Goal: Information Seeking & Learning: Learn about a topic

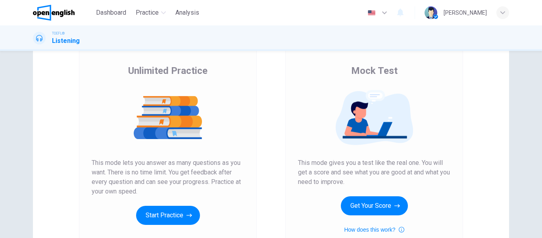
scroll to position [77, 0]
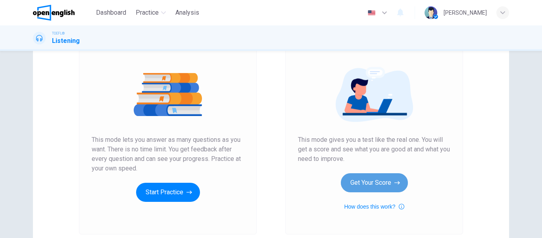
click at [358, 192] on button "Get Your Score" at bounding box center [374, 182] width 67 height 19
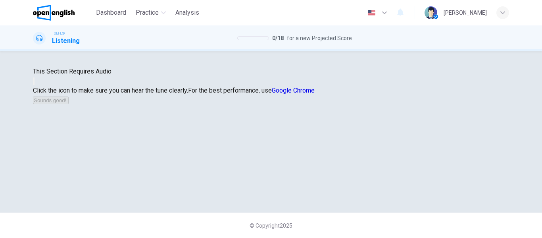
scroll to position [91, 0]
click at [260, 100] on div "This Section Requires Audio Click the icon to make sure you can hear the tune c…" at bounding box center [271, 86] width 476 height 38
click at [35, 85] on button "button" at bounding box center [34, 81] width 2 height 8
click at [69, 104] on button "Sounds good!" at bounding box center [51, 100] width 36 height 8
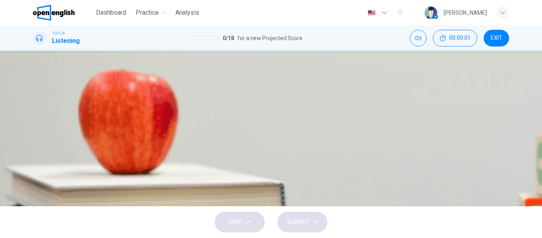
scroll to position [0, 0]
click at [34, 204] on icon "button" at bounding box center [34, 204] width 0 height 0
click at [49, 77] on div "A" at bounding box center [43, 70] width 13 height 13
click at [285, 221] on button "SUBMIT" at bounding box center [302, 222] width 50 height 21
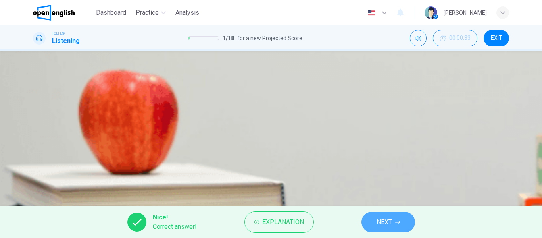
click at [389, 222] on span "NEXT" at bounding box center [384, 221] width 15 height 11
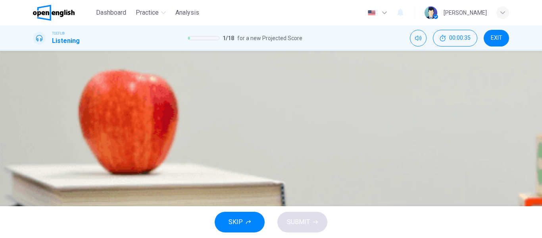
scroll to position [48, 0]
click at [286, 120] on button "C It was influenced by paintings he saw at the dealership" at bounding box center [271, 110] width 476 height 20
click at [289, 140] on button "D It was influenced by the people he met in Belgium" at bounding box center [271, 130] width 476 height 20
click at [293, 216] on button "SUBMIT" at bounding box center [302, 222] width 50 height 21
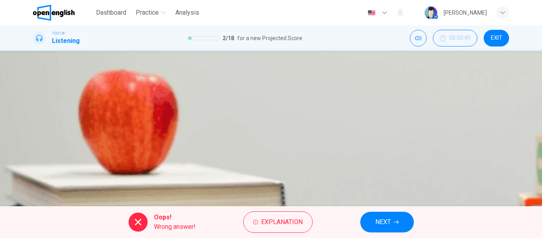
click at [366, 226] on button "NEXT" at bounding box center [387, 222] width 54 height 21
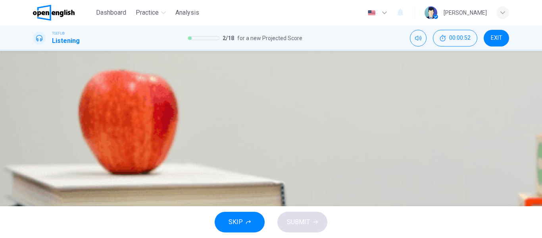
click at [35, 151] on button "button" at bounding box center [34, 155] width 2 height 8
click at [33, 160] on span at bounding box center [33, 160] width 0 height 0
click at [35, 151] on button "button" at bounding box center [34, 155] width 2 height 8
click at [305, 100] on button "B It made him more sympathetic towards his subjects" at bounding box center [271, 91] width 476 height 20
click at [296, 219] on span "SUBMIT" at bounding box center [298, 221] width 23 height 11
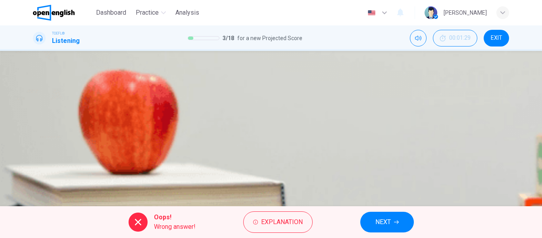
click at [364, 221] on button "NEXT" at bounding box center [387, 222] width 54 height 21
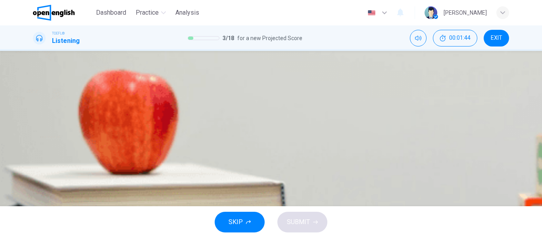
click at [33, 160] on span at bounding box center [33, 160] width 0 height 0
click at [213, 95] on span "His grief over having no offspring influenced his creativity" at bounding box center [132, 91] width 160 height 10
click at [295, 221] on span "SUBMIT" at bounding box center [298, 221] width 23 height 11
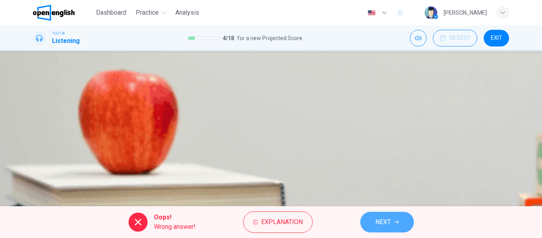
click at [392, 221] on button "NEXT" at bounding box center [387, 222] width 54 height 21
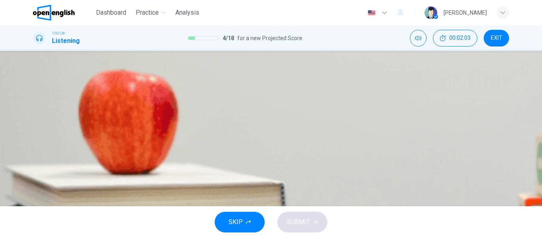
click at [34, 196] on icon "button" at bounding box center [34, 196] width 0 height 0
type input "**"
click at [35, 69] on button "button" at bounding box center [34, 66] width 2 height 8
type input "*"
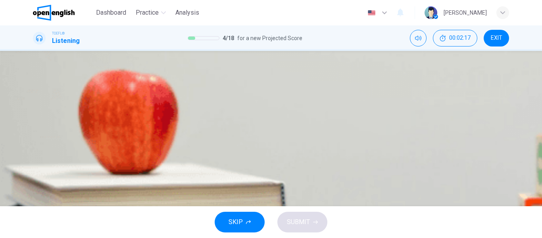
click at [238, 86] on span "Van Gogh's work was only recognized in his final two years" at bounding box center [145, 82] width 186 height 10
click at [296, 217] on span "SUBMIT" at bounding box center [298, 221] width 23 height 11
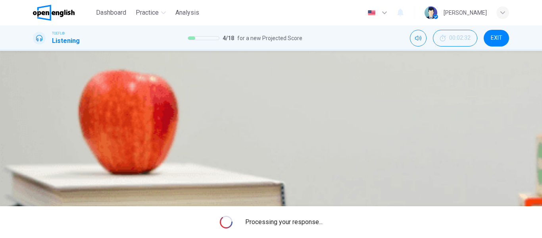
type input "**"
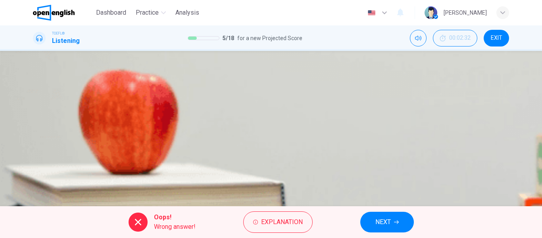
click at [372, 220] on button "NEXT" at bounding box center [387, 222] width 54 height 21
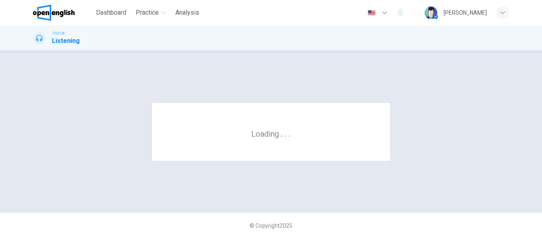
scroll to position [0, 0]
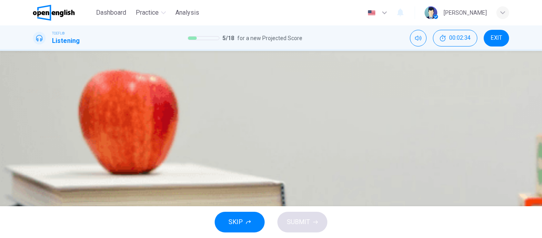
click at [35, 198] on button "button" at bounding box center [34, 202] width 2 height 8
click at [208, 129] on span "She would like advice on courses to take next semester" at bounding box center [130, 124] width 156 height 10
click at [294, 222] on span "SUBMIT" at bounding box center [298, 221] width 23 height 11
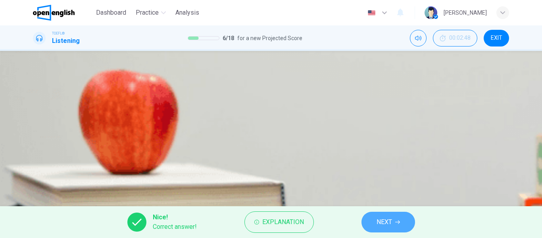
click at [368, 217] on button "NEXT" at bounding box center [389, 222] width 54 height 21
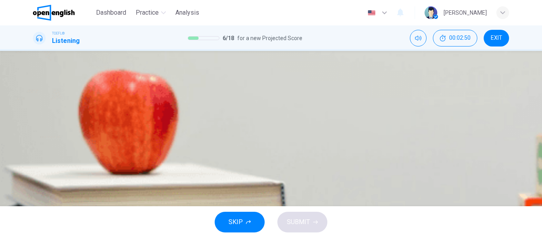
scroll to position [44, 0]
click at [275, 98] on span "A program in which many disciplines come together to learn a lot about one topic" at bounding box center [163, 94] width 223 height 10
click at [307, 216] on button "SUBMIT" at bounding box center [302, 222] width 50 height 21
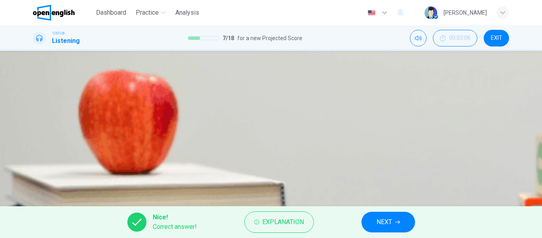
click at [378, 217] on span "NEXT" at bounding box center [384, 221] width 15 height 11
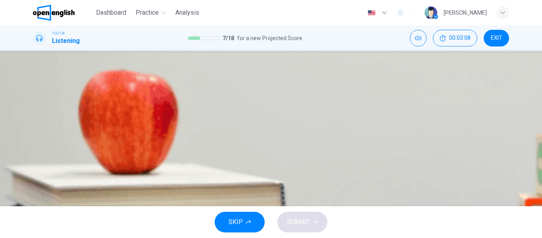
scroll to position [49, 0]
click at [260, 81] on button "A Greek" at bounding box center [271, 71] width 476 height 20
click at [275, 120] on button "C Latin" at bounding box center [271, 110] width 476 height 20
click at [318, 216] on button "SUBMIT" at bounding box center [302, 222] width 50 height 21
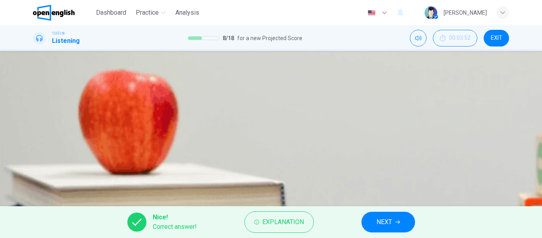
click at [372, 224] on button "NEXT" at bounding box center [389, 222] width 54 height 21
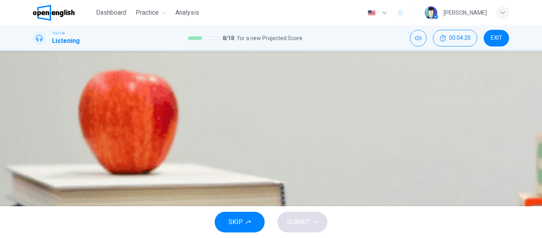
click at [155, 75] on span "Enroll in the interdisciplinary program" at bounding box center [103, 71] width 102 height 10
click at [296, 220] on span "SUBMIT" at bounding box center [298, 221] width 23 height 11
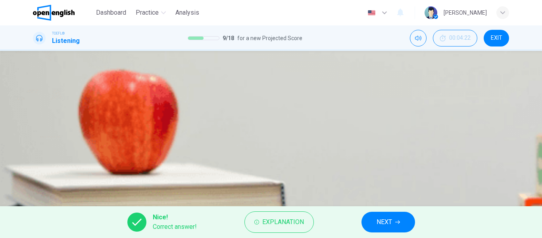
click at [368, 223] on button "NEXT" at bounding box center [389, 222] width 54 height 21
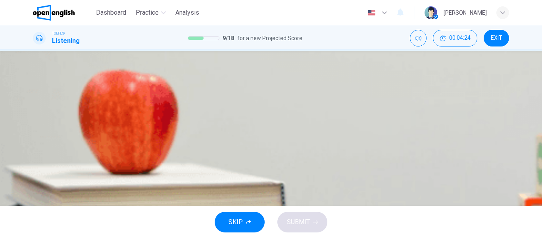
click at [41, 196] on icon "button" at bounding box center [38, 199] width 7 height 7
type input "**"
click at [35, 67] on button "button" at bounding box center [34, 64] width 2 height 8
type input "*"
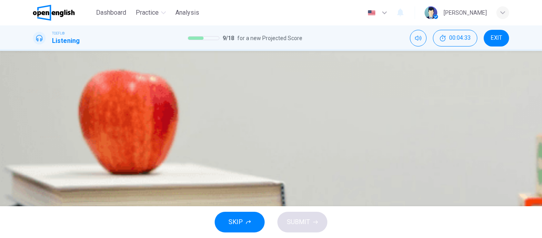
click at [302, 109] on button "A She wants her professor to make suggestions" at bounding box center [271, 99] width 476 height 20
click at [298, 217] on span "SUBMIT" at bounding box center [298, 221] width 23 height 11
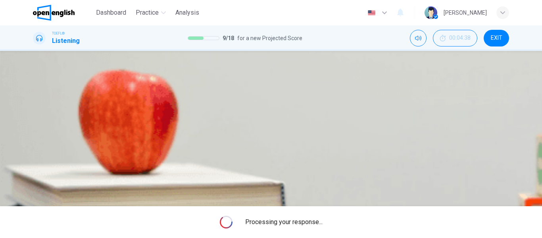
type input "**"
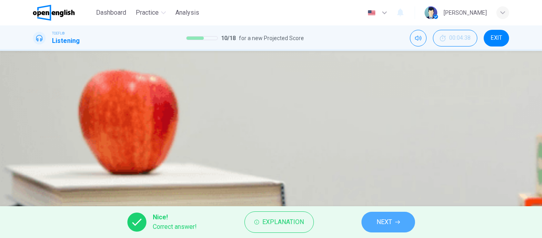
click at [393, 222] on button "NEXT" at bounding box center [389, 222] width 54 height 21
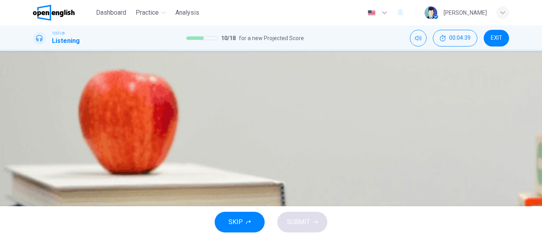
scroll to position [33, 0]
click at [35, 165] on button "button" at bounding box center [34, 169] width 2 height 8
click at [136, 89] on span "The uses of ethanol" at bounding box center [94, 85] width 84 height 10
click at [307, 215] on button "SUBMIT" at bounding box center [302, 222] width 50 height 21
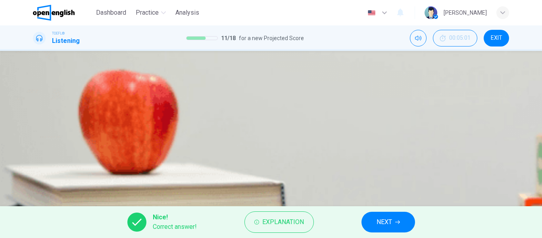
click at [374, 220] on button "NEXT" at bounding box center [389, 222] width 54 height 21
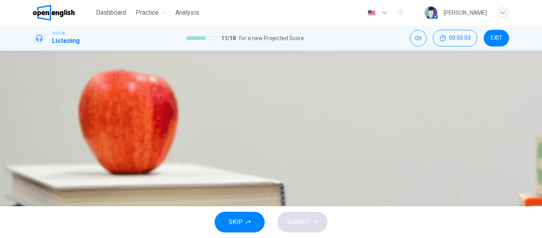
scroll to position [48, 0]
click at [329, 140] on button "D Alcohol is more dangerous for young people than older people" at bounding box center [271, 130] width 476 height 20
click at [300, 219] on span "SUBMIT" at bounding box center [298, 221] width 23 height 11
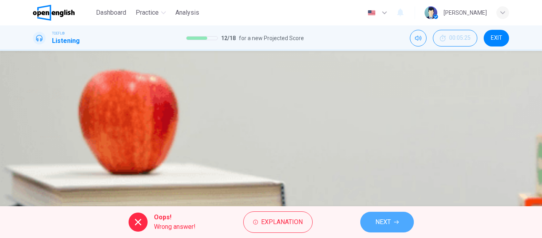
click at [376, 221] on span "NEXT" at bounding box center [382, 221] width 15 height 11
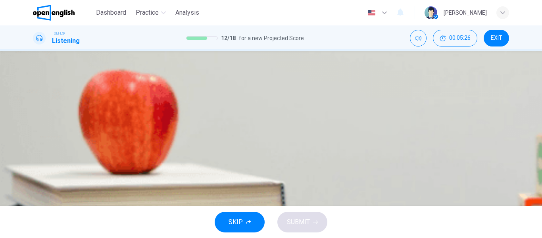
click at [34, 156] on icon "button" at bounding box center [34, 156] width 0 height 0
click at [35, 151] on button "button" at bounding box center [34, 155] width 2 height 8
click at [294, 81] on button "A A drink with a high ethanol content" at bounding box center [271, 71] width 476 height 20
click at [294, 221] on span "SUBMIT" at bounding box center [298, 221] width 23 height 11
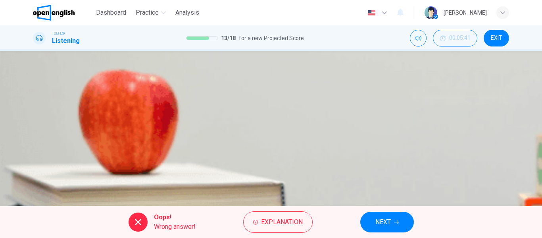
click at [377, 222] on span "NEXT" at bounding box center [382, 221] width 15 height 11
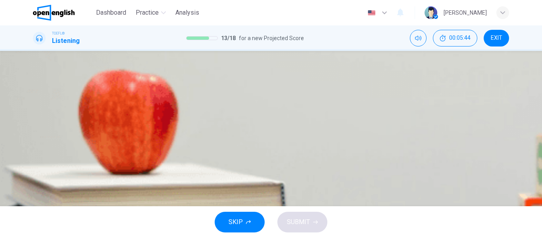
scroll to position [53, 0]
click at [33, 160] on span at bounding box center [33, 160] width 0 height 0
click at [73, 95] on span "Vinegar" at bounding box center [62, 91] width 21 height 10
click at [299, 225] on span "SUBMIT" at bounding box center [298, 221] width 23 height 11
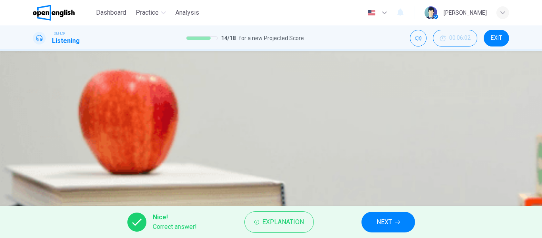
click at [384, 215] on button "NEXT" at bounding box center [389, 222] width 54 height 21
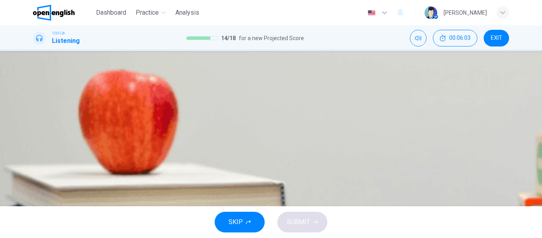
click at [35, 186] on button "button" at bounding box center [34, 190] width 2 height 8
type input "**"
click at [43, 71] on icon "button" at bounding box center [39, 67] width 8 height 10
type input "*"
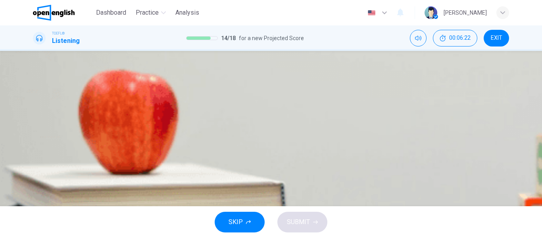
click at [166, 98] on span "He doesn't know much about this subject" at bounding box center [108, 93] width 113 height 10
click at [292, 214] on button "SUBMIT" at bounding box center [302, 222] width 50 height 21
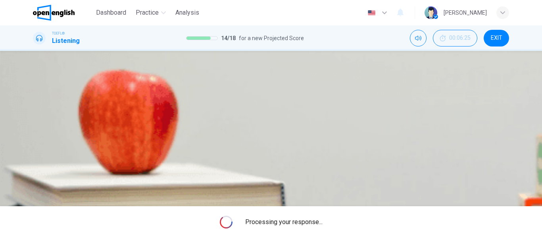
type input "**"
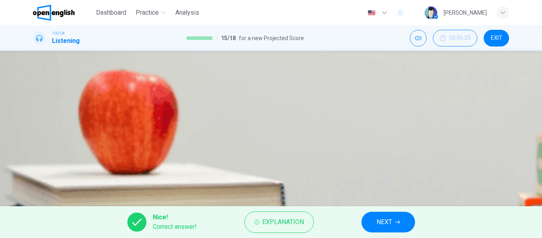
click at [386, 216] on button "NEXT" at bounding box center [389, 222] width 54 height 21
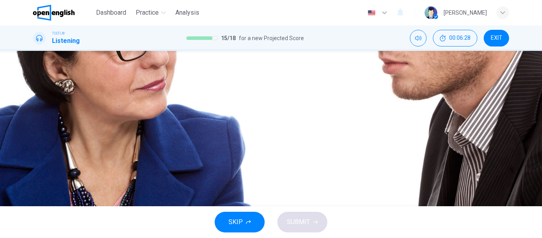
scroll to position [48, 0]
click at [34, 156] on icon "button" at bounding box center [34, 156] width 0 height 0
click at [138, 95] on span "To choose between two topics" at bounding box center [95, 91] width 86 height 10
click at [292, 212] on button "SUBMIT" at bounding box center [302, 222] width 50 height 21
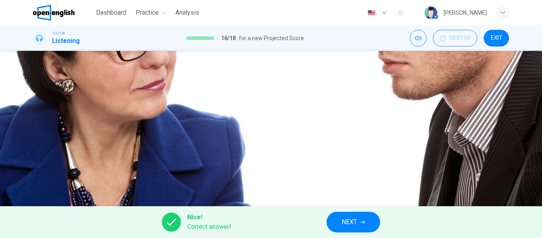
click at [331, 222] on button "NEXT" at bounding box center [354, 222] width 54 height 21
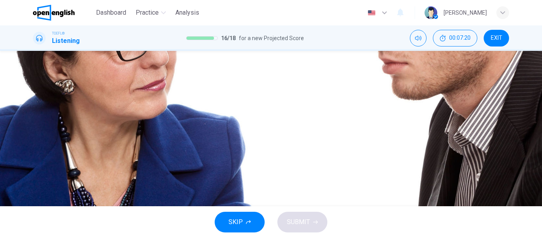
click at [192, 75] on span "The professor suggests the student switch topics" at bounding box center [122, 71] width 140 height 10
click at [49, 77] on div "A" at bounding box center [43, 70] width 13 height 13
click at [49, 108] on div "B" at bounding box center [43, 101] width 13 height 13
click at [49, 88] on div "A" at bounding box center [43, 81] width 13 height 13
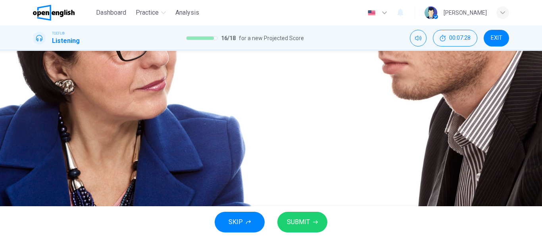
click at [182, 106] on span "The student needs to return during office hours" at bounding box center [116, 102] width 129 height 10
click at [33, 171] on span at bounding box center [33, 171] width 0 height 0
click at [185, 126] on span "The student is still undecided on a speech topic" at bounding box center [118, 122] width 133 height 10
click at [292, 217] on span "SUBMIT" at bounding box center [298, 221] width 23 height 11
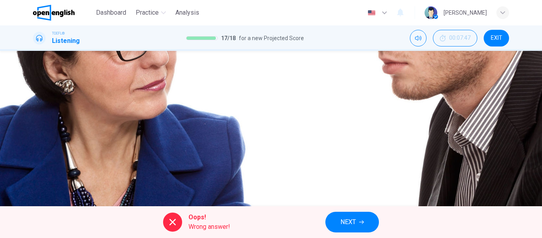
click at [332, 227] on button "NEXT" at bounding box center [352, 222] width 54 height 21
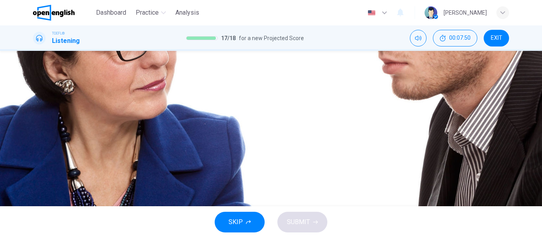
scroll to position [44, 0]
click at [33, 163] on span at bounding box center [33, 163] width 0 height 0
click at [129, 138] on span "Take a later shuttle to class" at bounding box center [90, 133] width 76 height 10
click at [296, 219] on span "SUBMIT" at bounding box center [298, 221] width 23 height 11
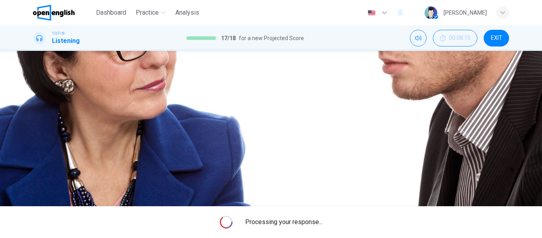
type input "**"
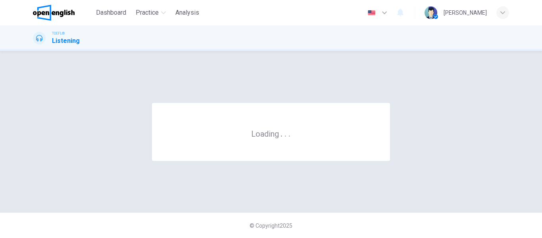
scroll to position [0, 0]
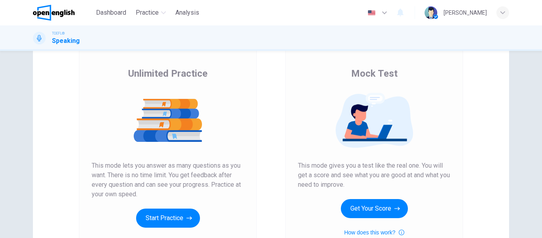
scroll to position [68, 0]
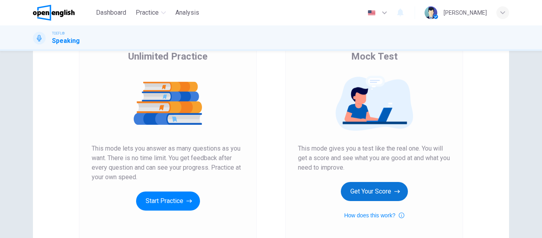
click at [390, 197] on button "Get Your Score" at bounding box center [374, 191] width 67 height 19
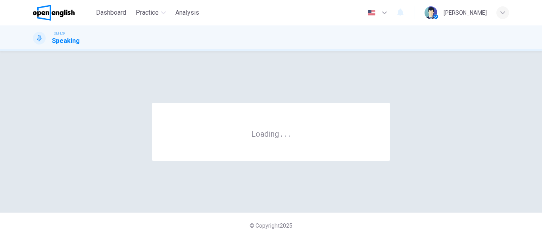
scroll to position [0, 0]
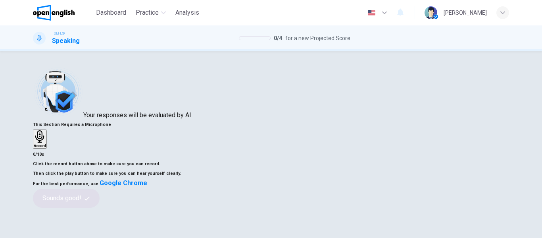
click at [46, 148] on div "Record" at bounding box center [40, 138] width 12 height 17
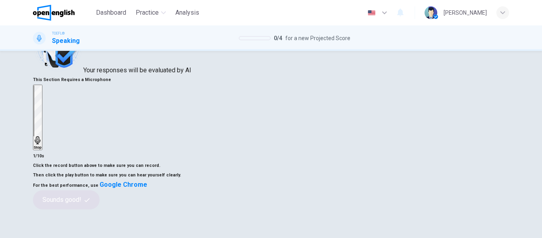
scroll to position [69, 0]
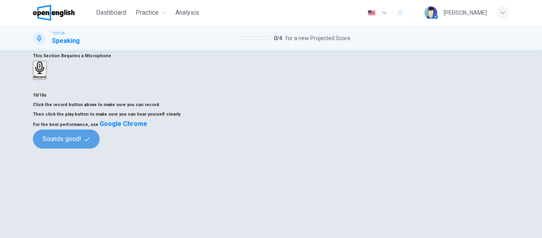
click at [100, 148] on button "Sounds good!" at bounding box center [66, 138] width 67 height 19
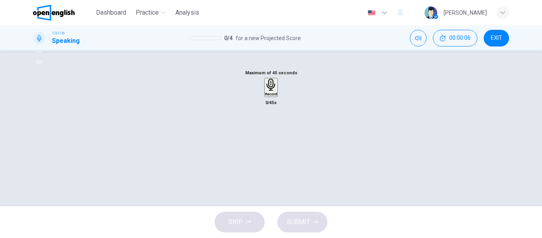
scroll to position [93, 0]
click at [266, 90] on icon "button" at bounding box center [271, 84] width 12 height 12
click at [267, 137] on icon "button" at bounding box center [271, 133] width 8 height 8
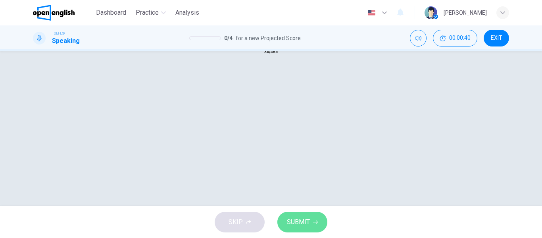
click at [298, 219] on span "SUBMIT" at bounding box center [298, 221] width 23 height 11
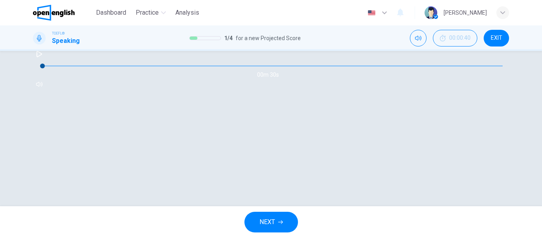
click at [108, 48] on button "Your Feedback" at bounding box center [89, 44] width 37 height 8
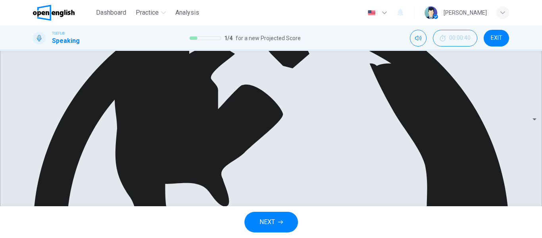
scroll to position [208, 0]
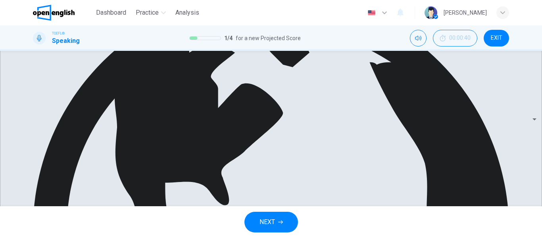
click at [268, 224] on span "NEXT" at bounding box center [267, 221] width 15 height 11
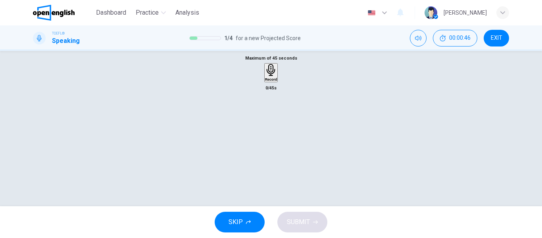
scroll to position [96, 0]
click at [276, 80] on div "Record" at bounding box center [271, 70] width 12 height 17
click at [275, 126] on div "Stop" at bounding box center [271, 94] width 8 height 64
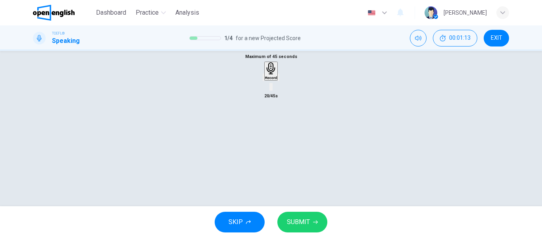
click at [270, 80] on h6 "Record" at bounding box center [271, 78] width 12 height 4
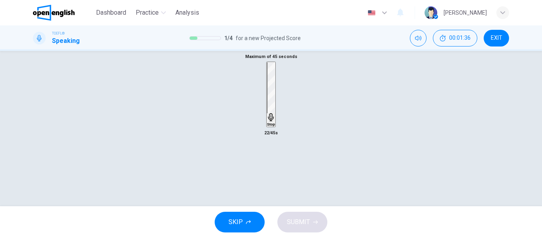
click at [270, 126] on h6 "Stop" at bounding box center [271, 124] width 8 height 4
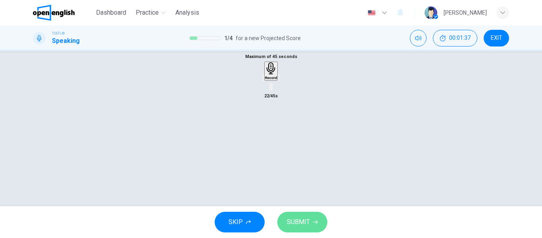
click at [298, 226] on span "SUBMIT" at bounding box center [298, 221] width 23 height 11
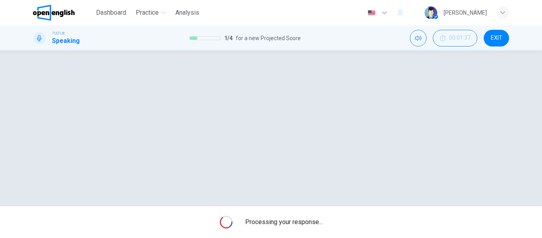
scroll to position [152, 0]
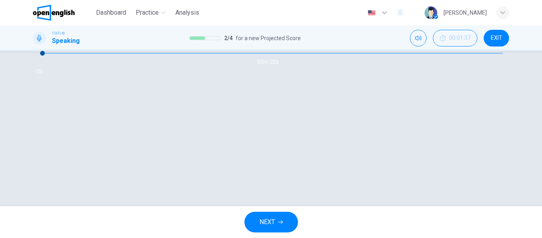
click at [121, 78] on div "Evaluation Grade 3/4 Your Response Your Feedback Sample Response 00m 22s Transl…" at bounding box center [271, 36] width 476 height 83
click at [108, 35] on button "Your Feedback" at bounding box center [89, 31] width 37 height 8
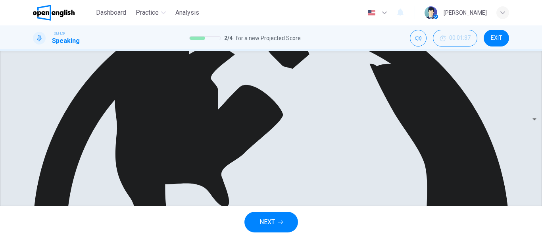
scroll to position [185, 0]
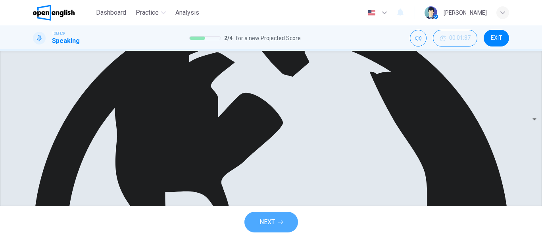
click at [273, 225] on span "NEXT" at bounding box center [267, 221] width 15 height 11
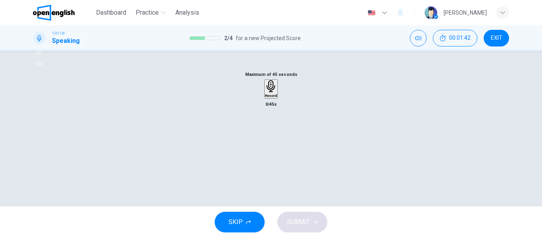
scroll to position [94, 0]
click at [266, 89] on icon "button" at bounding box center [271, 82] width 12 height 12
click at [267, 135] on icon "button" at bounding box center [271, 131] width 8 height 8
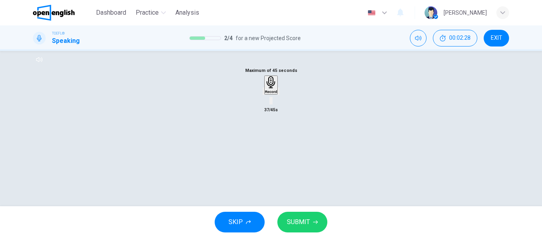
scroll to position [147, 0]
click at [302, 216] on span "SUBMIT" at bounding box center [298, 221] width 23 height 11
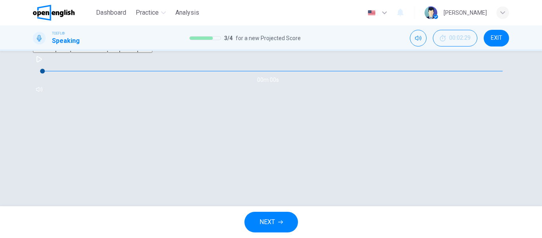
click at [108, 53] on button "Your Feedback" at bounding box center [89, 49] width 37 height 8
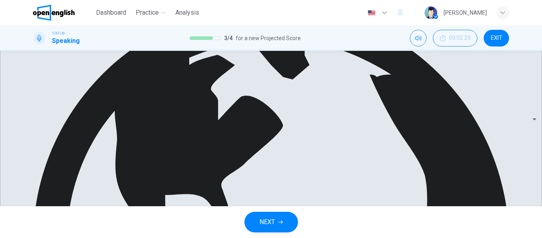
scroll to position [205, 0]
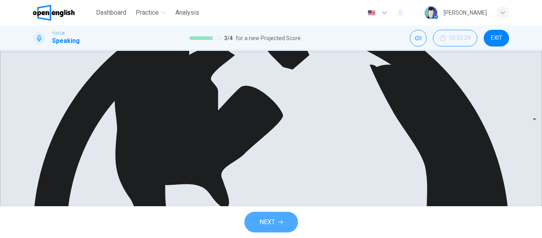
click at [257, 218] on button "NEXT" at bounding box center [271, 222] width 54 height 21
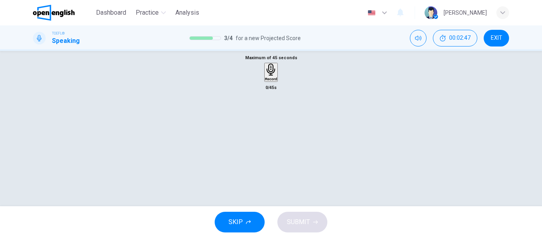
scroll to position [90, 0]
click at [266, 98] on div "Record" at bounding box center [271, 88] width 12 height 17
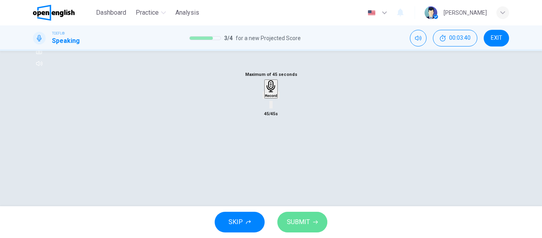
click at [298, 216] on span "SUBMIT" at bounding box center [298, 221] width 23 height 11
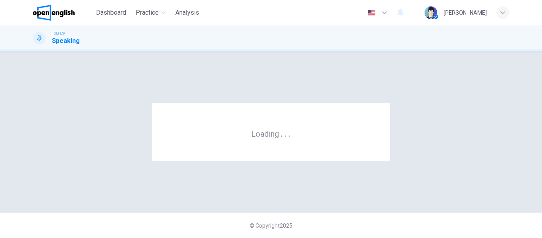
scroll to position [0, 0]
